Goal: Communication & Community: Answer question/provide support

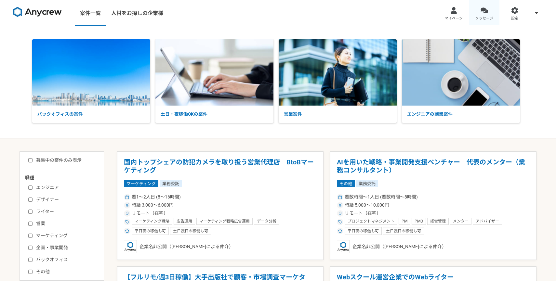
click at [480, 15] on link "メッセージ" at bounding box center [485, 13] width 31 height 26
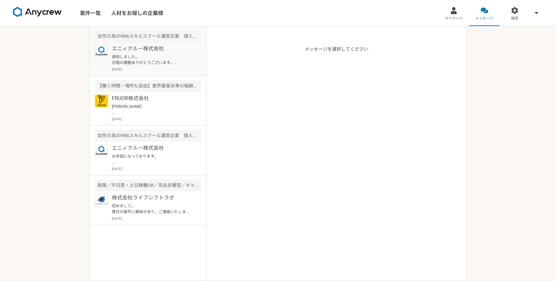
click at [143, 64] on p "承知しました。 日程の調整ありがとうございます。 よろしくお願いいたします。" at bounding box center [152, 60] width 80 height 12
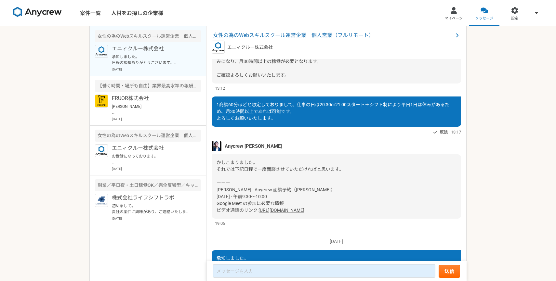
scroll to position [631, 0]
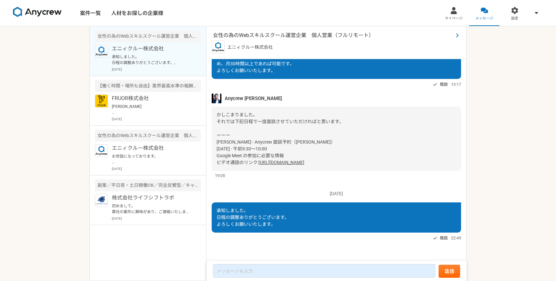
click at [316, 35] on span "女性の為のWebスキルスクール運営企業　個人営業（フルリモート）" at bounding box center [333, 36] width 240 height 8
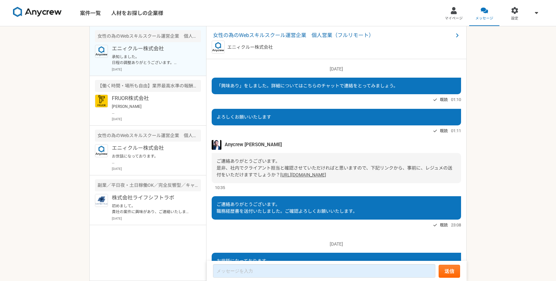
scroll to position [498, 0]
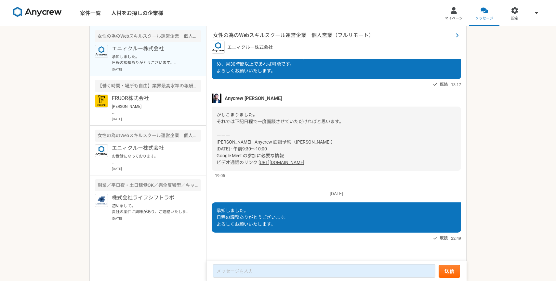
click at [297, 34] on span "女性の為のWebスキルスクール運営企業　個人営業（フルリモート）" at bounding box center [333, 36] width 240 height 8
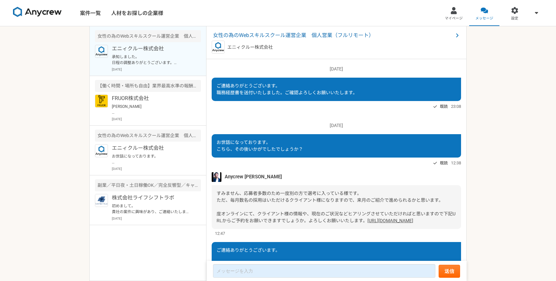
scroll to position [498, 0]
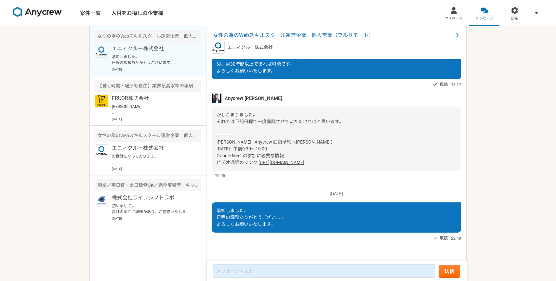
click at [279, 160] on link "[URL][DOMAIN_NAME]" at bounding box center [282, 162] width 46 height 5
click at [255, 34] on span "女性の為のWebスキルスクール運営企業　個人営業（フルリモート）" at bounding box center [333, 36] width 240 height 8
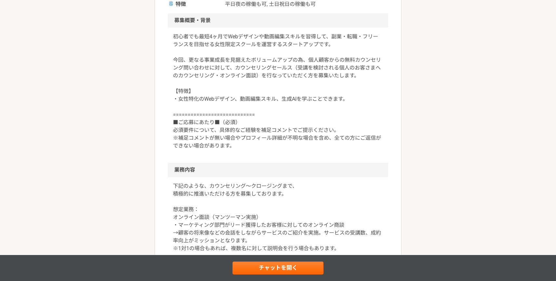
scroll to position [194, 0]
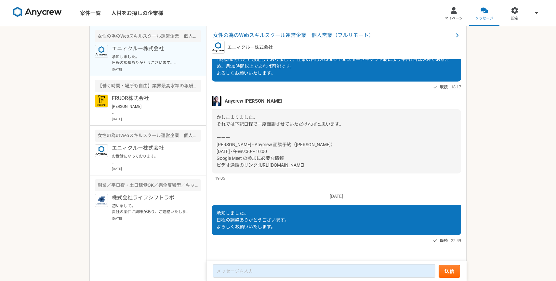
scroll to position [631, 0]
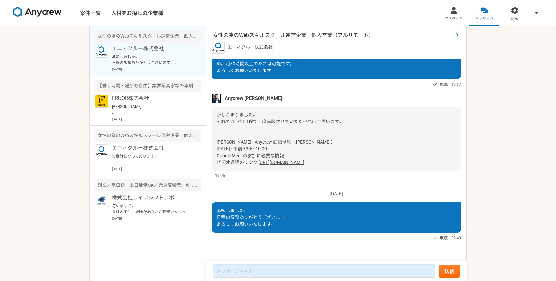
click at [299, 35] on span "女性の為のWebスキルスクール運営企業　個人営業（フルリモート）" at bounding box center [333, 36] width 240 height 8
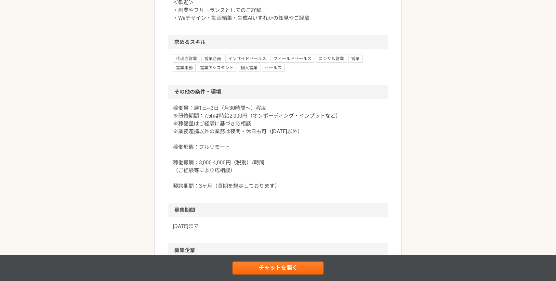
scroll to position [564, 0]
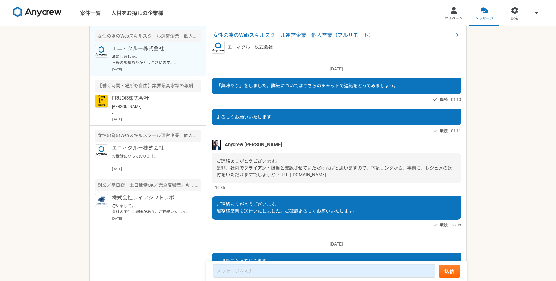
scroll to position [498, 0]
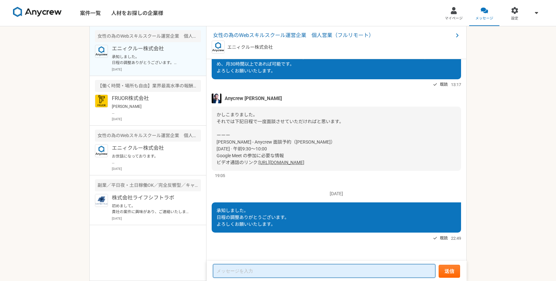
click at [248, 267] on textarea at bounding box center [324, 272] width 223 height 14
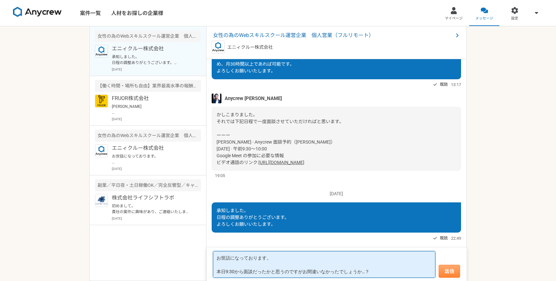
type textarea "お世話になっております。 本日9:30から面談だったかと思うのですがお間違いなかったでしょうか…？"
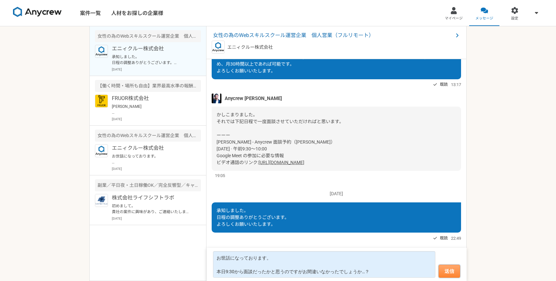
click at [447, 269] on button "送信" at bounding box center [449, 271] width 21 height 13
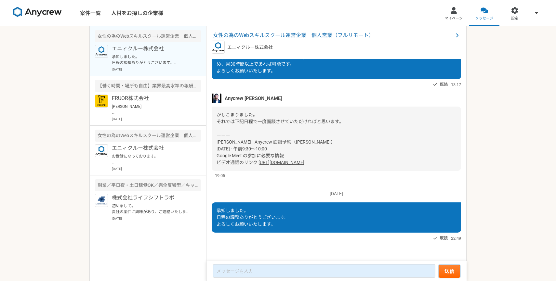
scroll to position [504, 0]
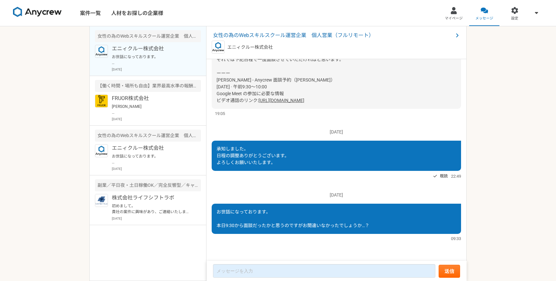
click at [276, 100] on link "[URL][DOMAIN_NAME]" at bounding box center [282, 100] width 46 height 5
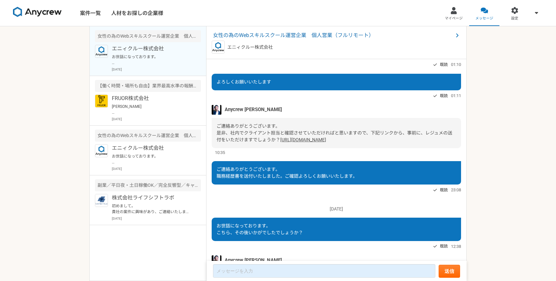
scroll to position [224, 0]
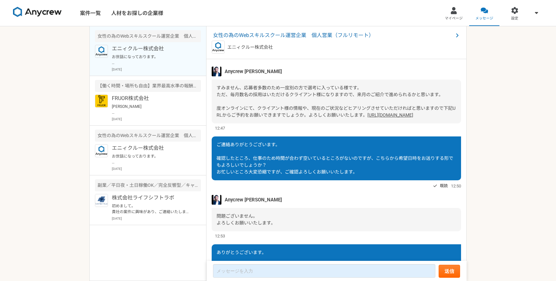
click at [375, 115] on div "すみません、応募者多数のため一度別の方で選考に入っている様です。 ただ、毎月数名の採用はいただけるクライアント様になりますので、来月のご紹介で進められるかと思…" at bounding box center [337, 102] width 250 height 44
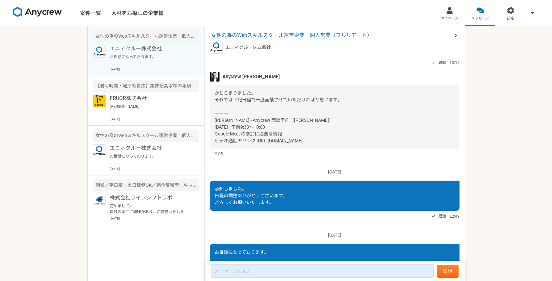
scroll to position [605, 0]
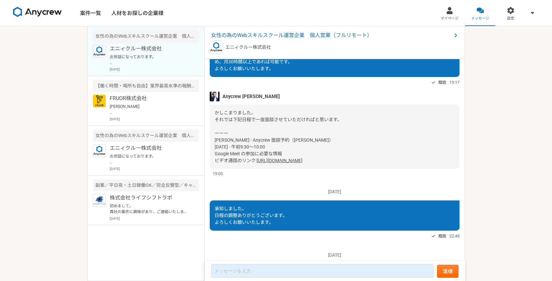
click at [246, 121] on div "[DATE] 「興味あり」をしました。詳細についてはこちらのチャットで連絡をとってみましょう。 既読 01:10 よろしくお願いいたします 既読 01:11 …" at bounding box center [334, 160] width 260 height 203
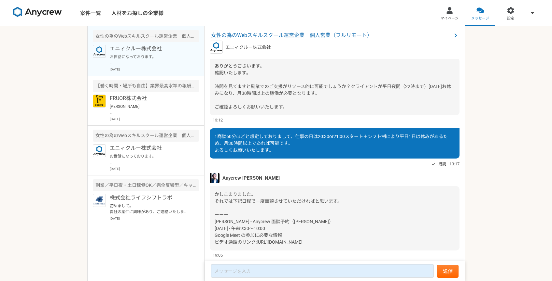
scroll to position [510, 0]
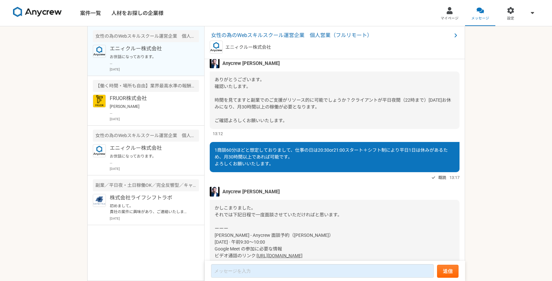
click at [214, 68] on img at bounding box center [215, 64] width 10 height 10
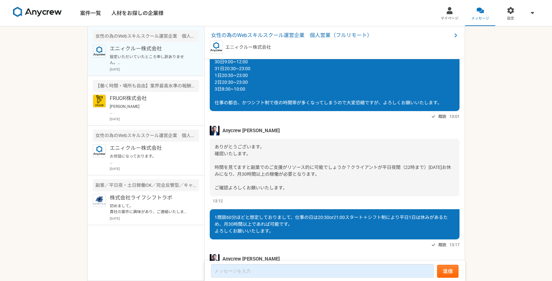
scroll to position [206, 0]
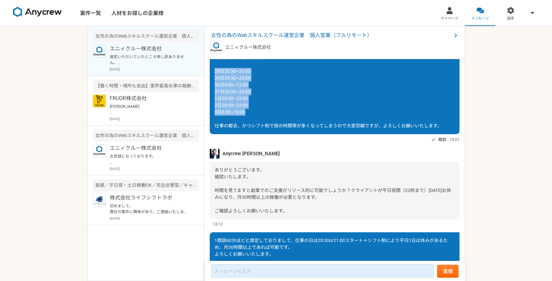
drag, startPoint x: 246, startPoint y: 126, endPoint x: 211, endPoint y: 88, distance: 52.5
click at [211, 88] on div "ありがとうございます。 28日20:30~23:00 29日20:30~23:00 30日9:00~12:00 31日20:30~23:00 1日20:30~…" at bounding box center [335, 91] width 250 height 85
click at [274, 98] on div "ありがとうございます。 28日20:30~23:00 29日20:30~23:00 30日9:00~12:00 31日20:30~23:00 1日20:30~…" at bounding box center [335, 91] width 250 height 85
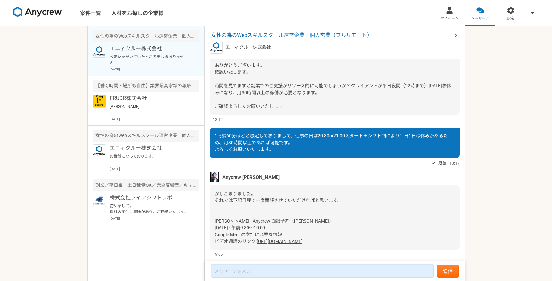
scroll to position [523, 0]
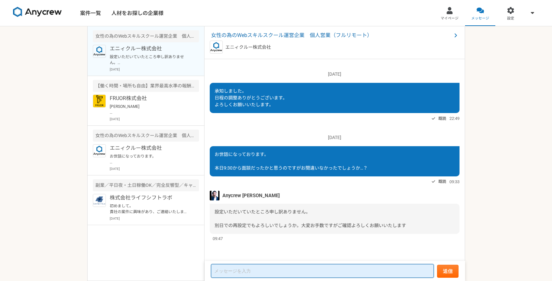
click at [261, 273] on textarea at bounding box center [322, 272] width 223 height 14
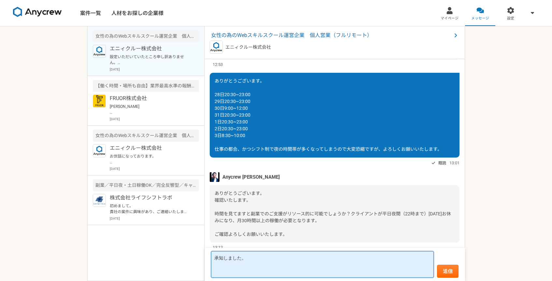
scroll to position [177, 0]
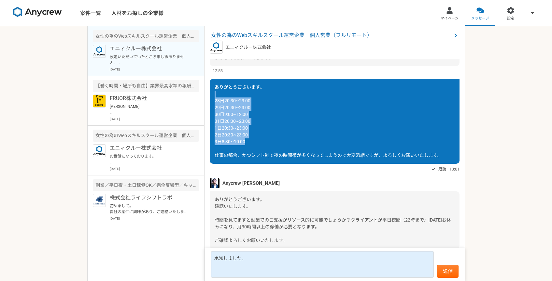
drag, startPoint x: 246, startPoint y: 156, endPoint x: 214, endPoint y: 107, distance: 57.9
click at [214, 107] on div "ありがとうございます。 28日20:30~23:00 29日20:30~23:00 30日9:00~12:00 31日20:30~23:00 1日20:30~…" at bounding box center [335, 121] width 250 height 85
drag, startPoint x: 214, startPoint y: 117, endPoint x: 263, endPoint y: 154, distance: 61.3
click at [263, 154] on div "ありがとうございます。 28日20:30~23:00 29日20:30~23:00 30日9:00~12:00 31日20:30~23:00 1日20:30~…" at bounding box center [335, 121] width 250 height 85
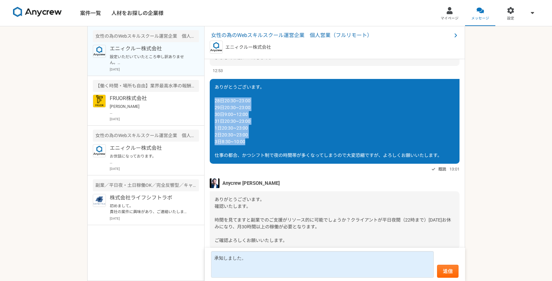
copy span "28日20:30~23:00 29日20:30~23:00 30日9:00~12:00 31日20:30~23:00 1日20:30~23:00 2日20:3…"
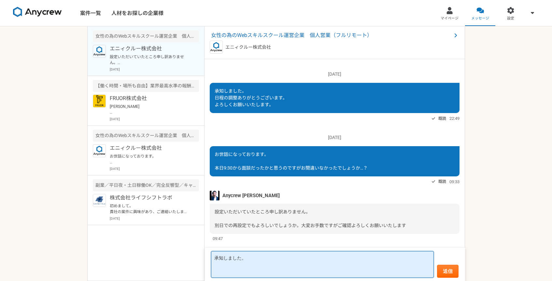
click at [247, 273] on textarea "承知しました。" at bounding box center [322, 265] width 223 height 27
paste textarea "28日20:30~23:00 29日20:30~23:00 30日9:00~12:00 31日20:30~23:00 1日20:30~23:00 2日20:3…"
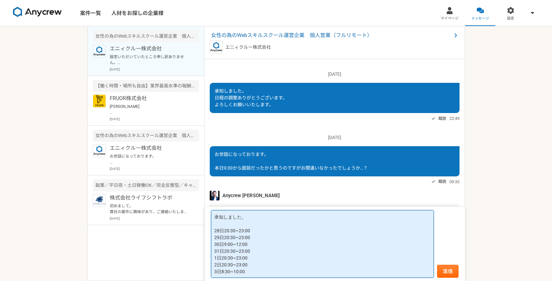
click at [221, 234] on textarea "承知しました。 28日20:30~23:00 29日20:30~23:00 30日9:00~12:00 31日20:30~23:00 1日20:30~23:0…" at bounding box center [322, 245] width 223 height 68
click at [220, 253] on textarea "承知しました。 4日20:30~23:00 6日20:30~23:00 7日9:00~12:00 31日20:30~23:00 1日20:30~23:00 2…" at bounding box center [322, 245] width 223 height 68
drag, startPoint x: 252, startPoint y: 273, endPoint x: 215, endPoint y: 257, distance: 39.9
click at [215, 257] on textarea "承知しました。 4日20:30~23:00 6日20:30~23:00 7日9:00~12:00 8日9:00~12:00 1日20:30~23:00 2日2…" at bounding box center [322, 245] width 223 height 68
type textarea "承知しました。 4日20:30~23:00 6日20:30~23:00 7日9:00~12:00 8日9:00~12:00 こちらで調整できると嬉しいのですが…"
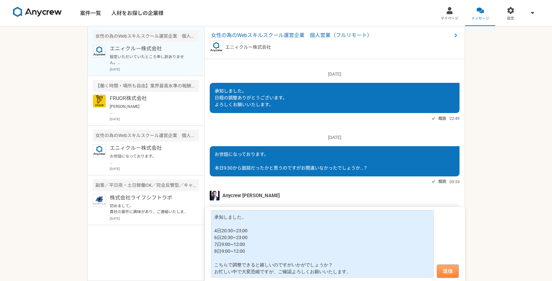
click at [447, 273] on button "送信" at bounding box center [447, 271] width 21 height 13
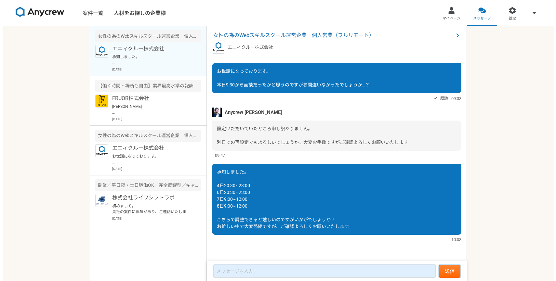
scroll to position [524, 0]
